Goal: Task Accomplishment & Management: Manage account settings

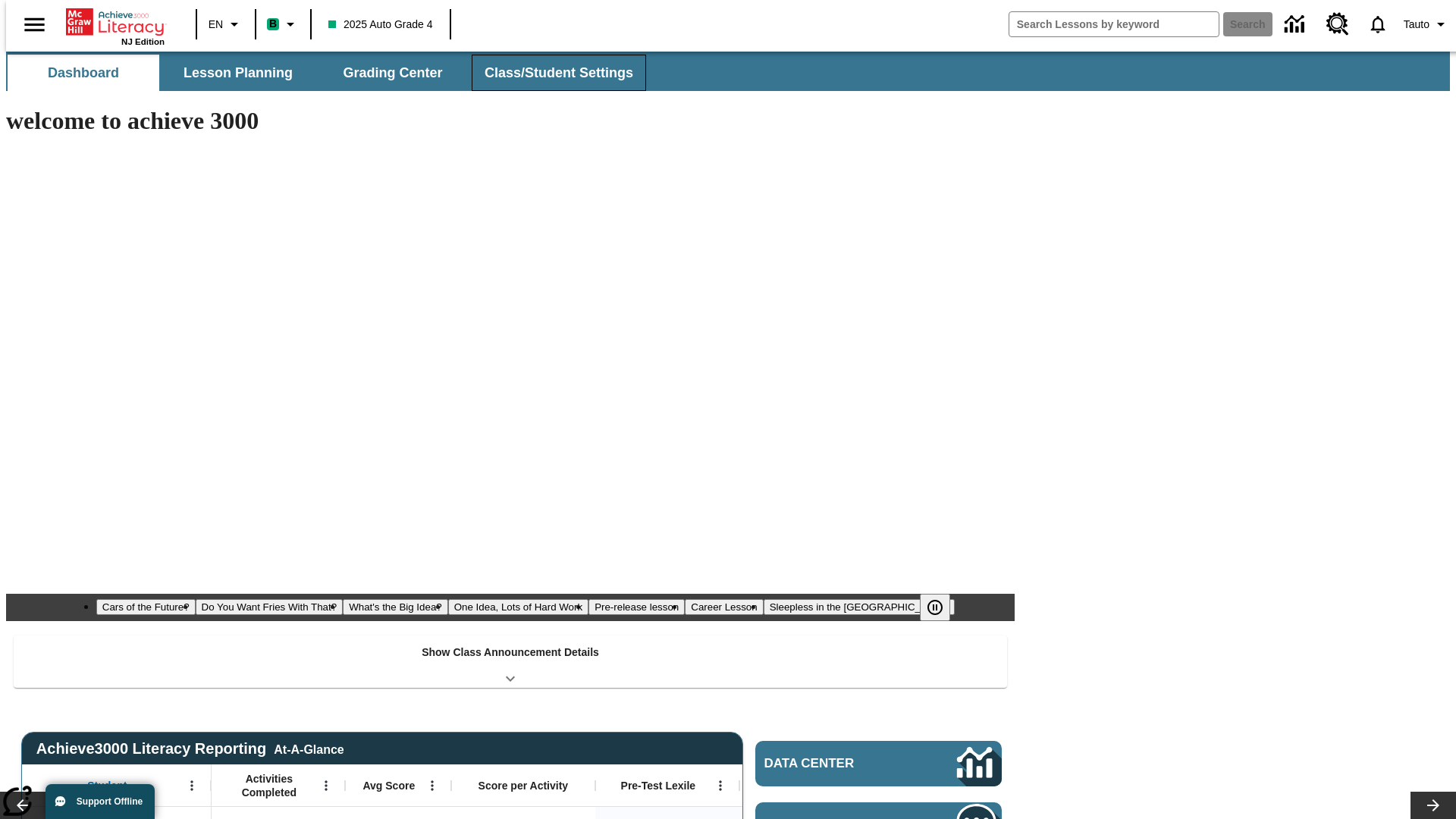
click at [551, 73] on button "Class/Student Settings" at bounding box center [559, 72] width 174 height 36
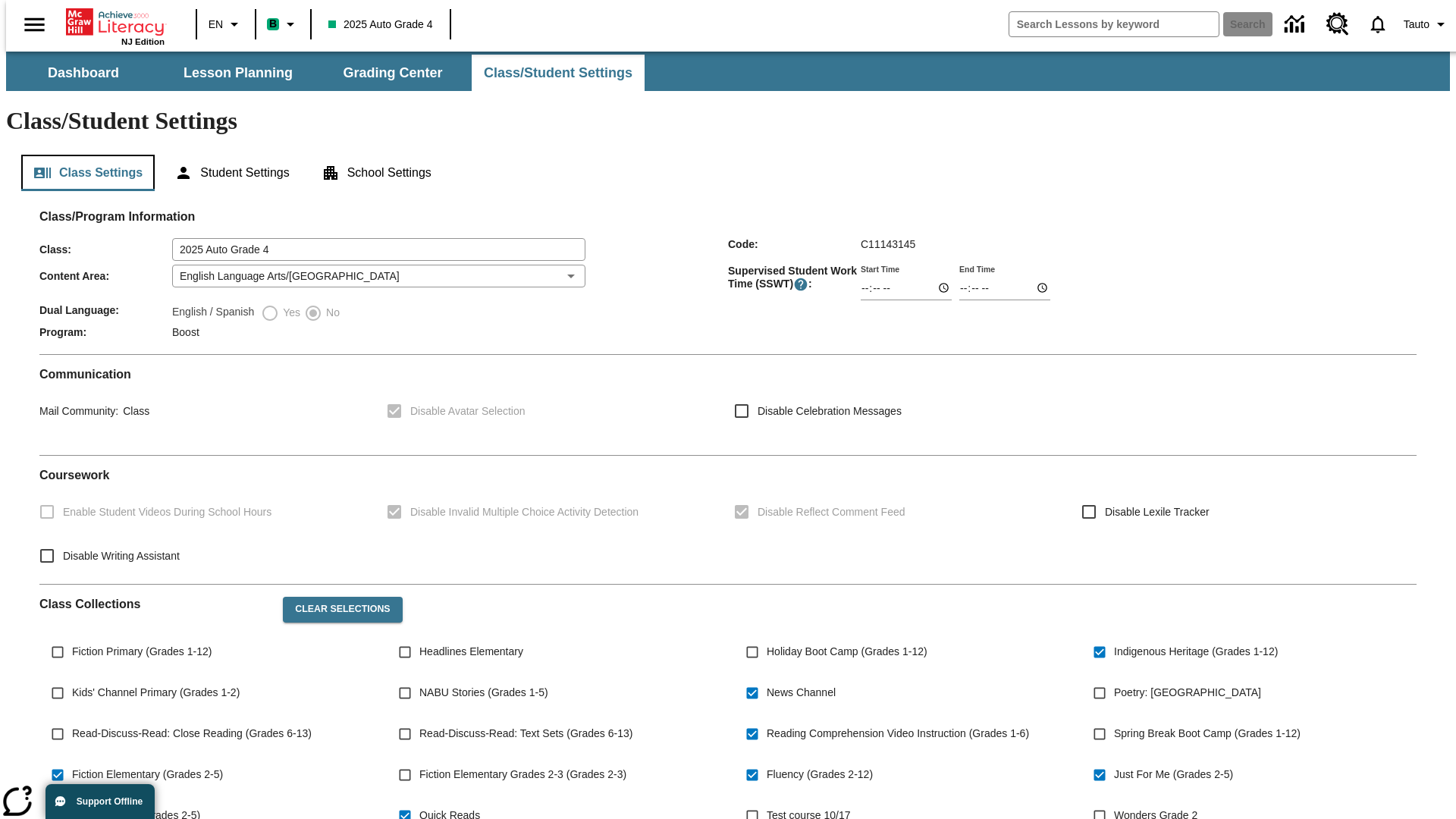
click at [82, 154] on button "Class Settings" at bounding box center [87, 172] width 133 height 36
type input "02:19"
type input "03:19"
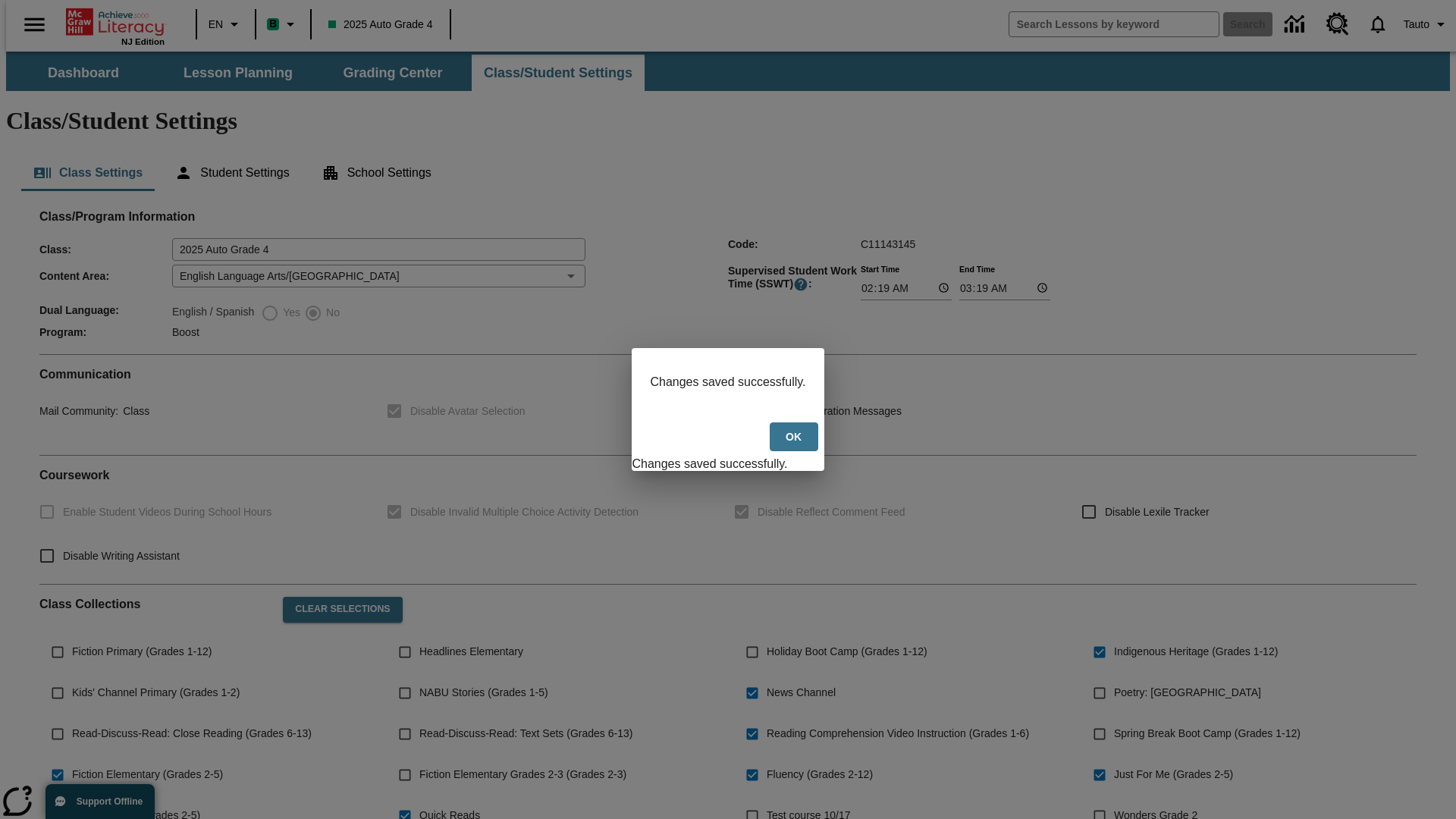
scroll to position [222, 0]
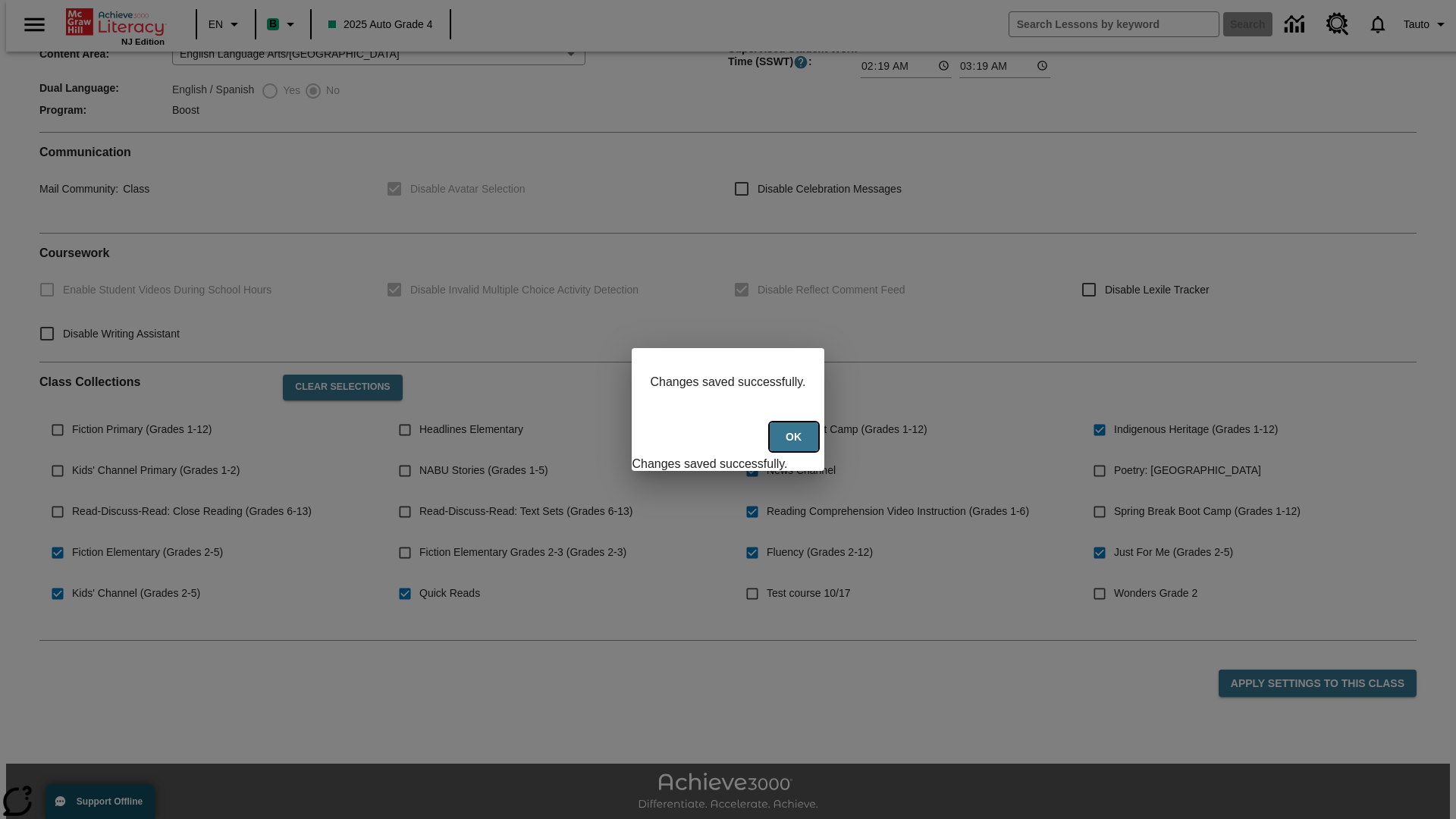
click at [795, 445] on button "Ok" at bounding box center [794, 437] width 48 height 30
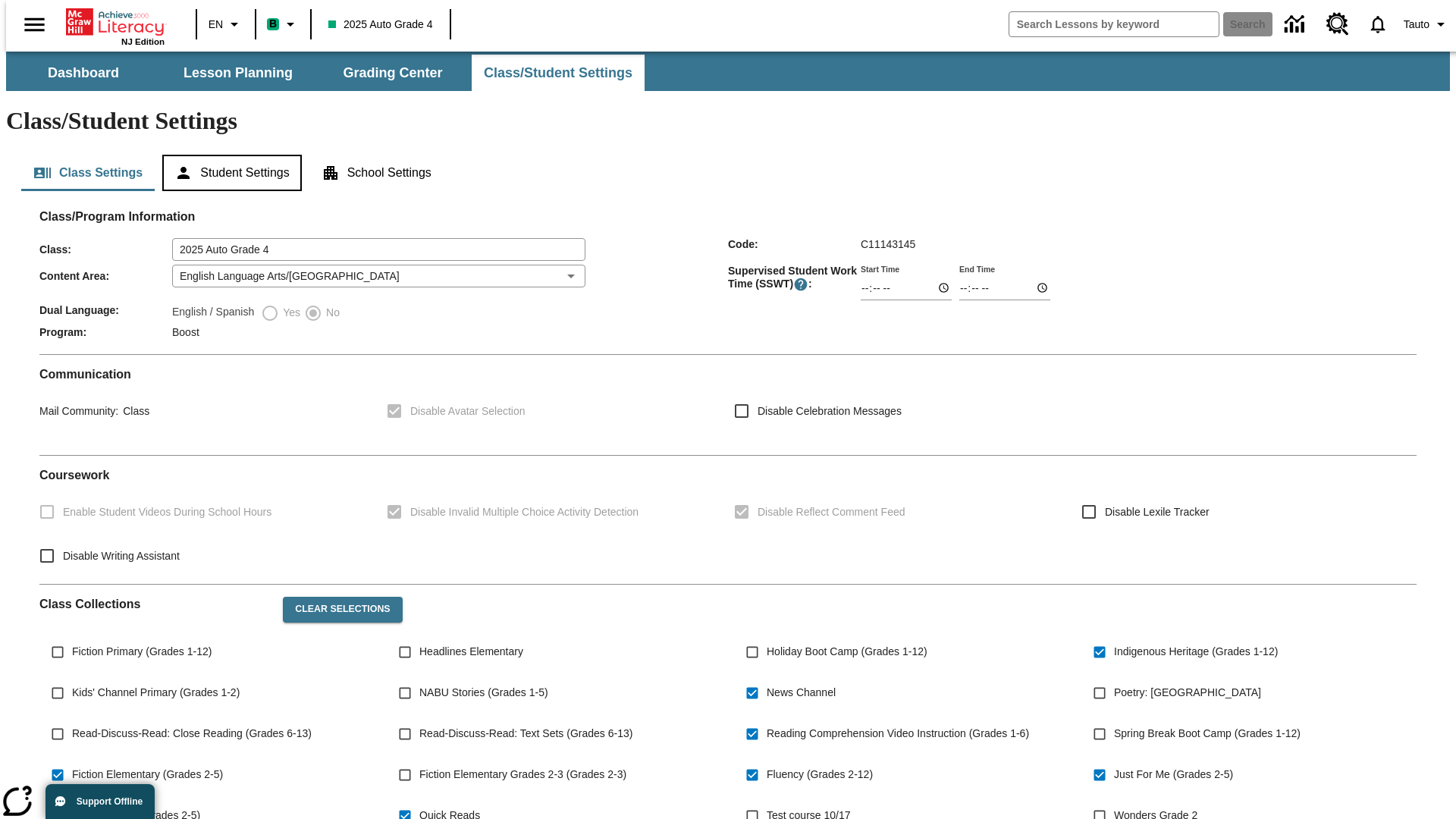
click at [228, 154] on button "Student Settings" at bounding box center [231, 172] width 138 height 36
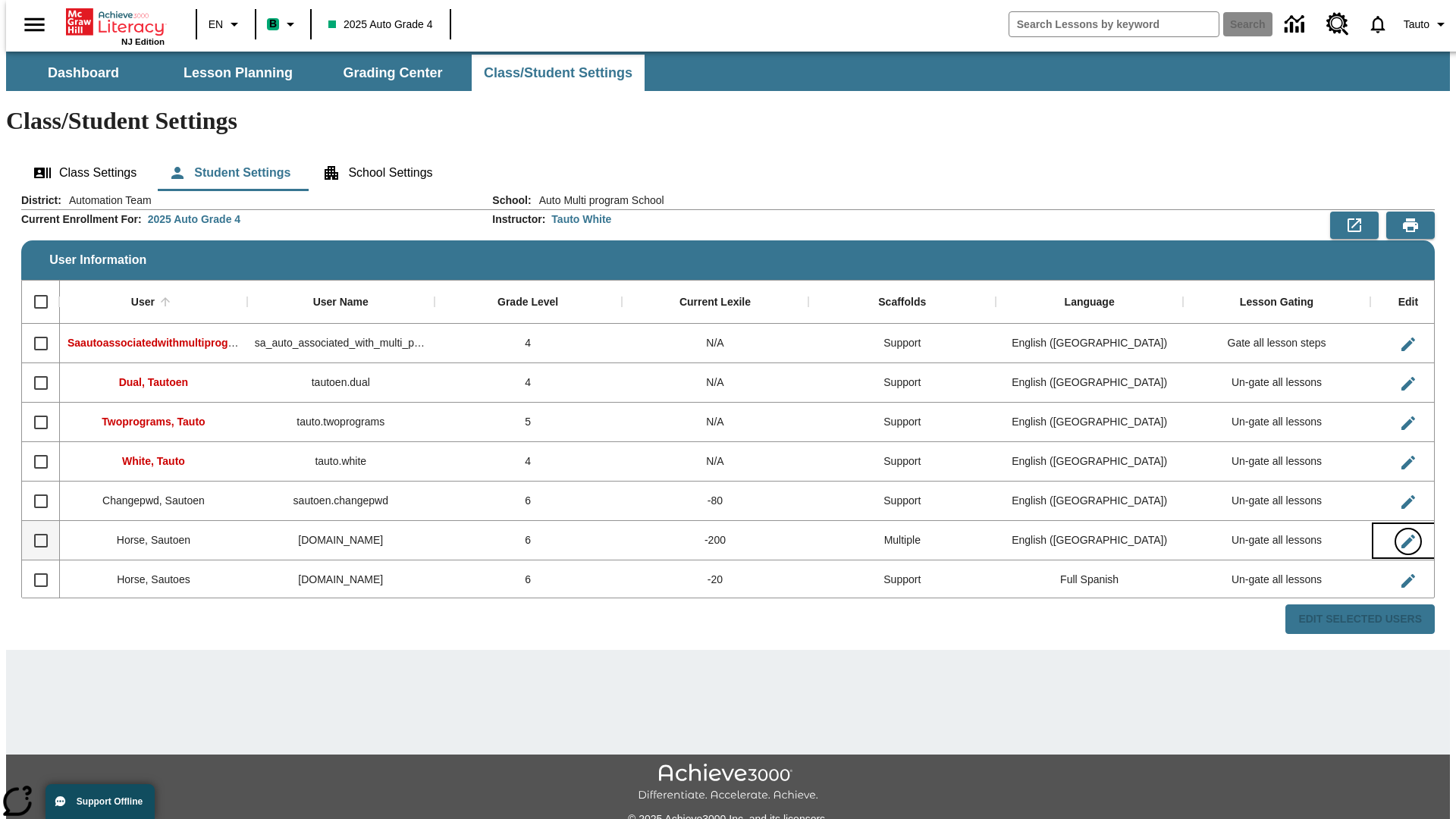
click at [1402, 535] on icon "Edit User" at bounding box center [1408, 541] width 14 height 14
click at [1419, 25] on span "Tauto" at bounding box center [1416, 25] width 25 height 16
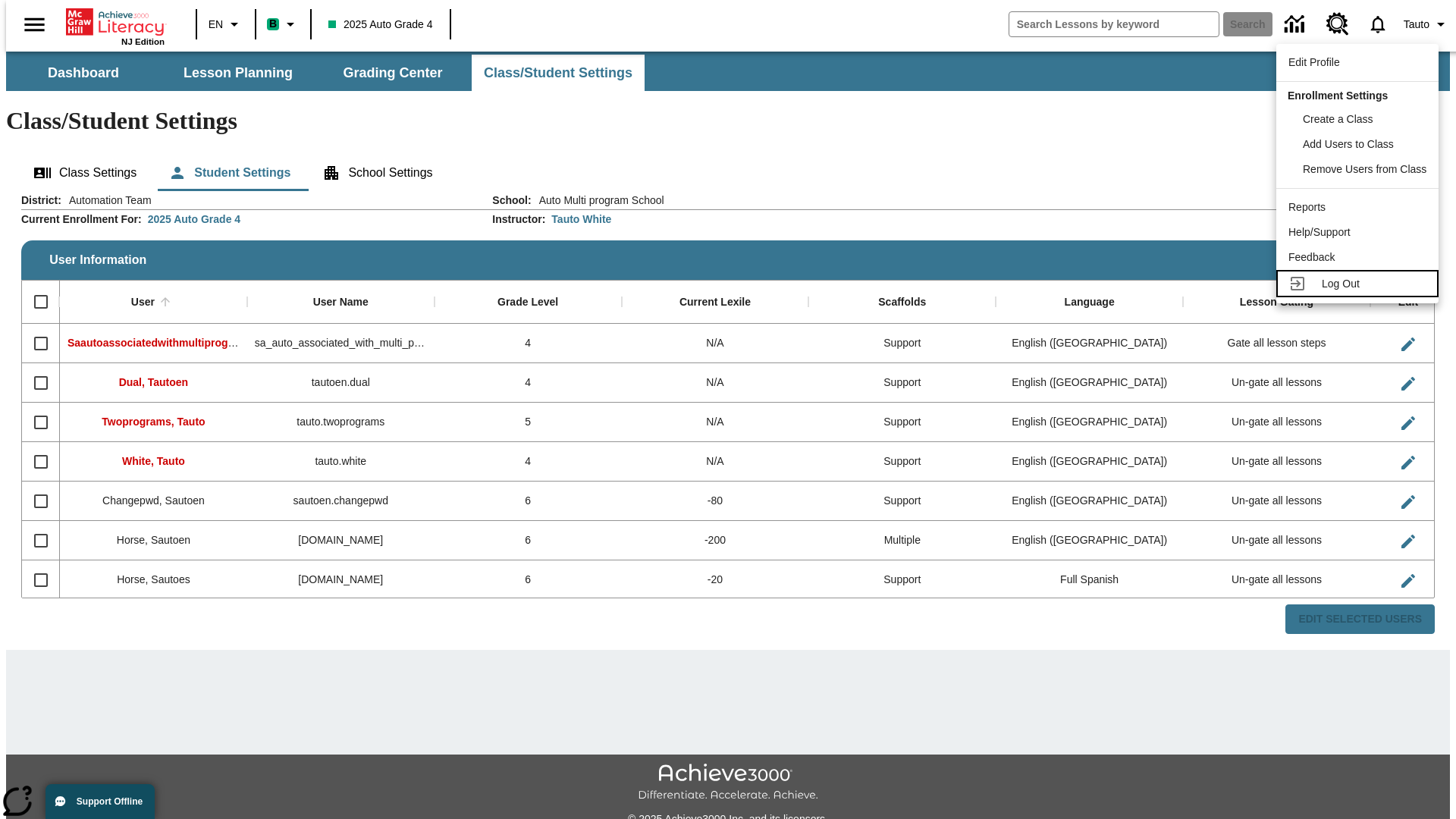
click at [1360, 283] on span "Log Out" at bounding box center [1341, 283] width 38 height 12
